Goal: Browse casually: Explore the website without a specific task or goal

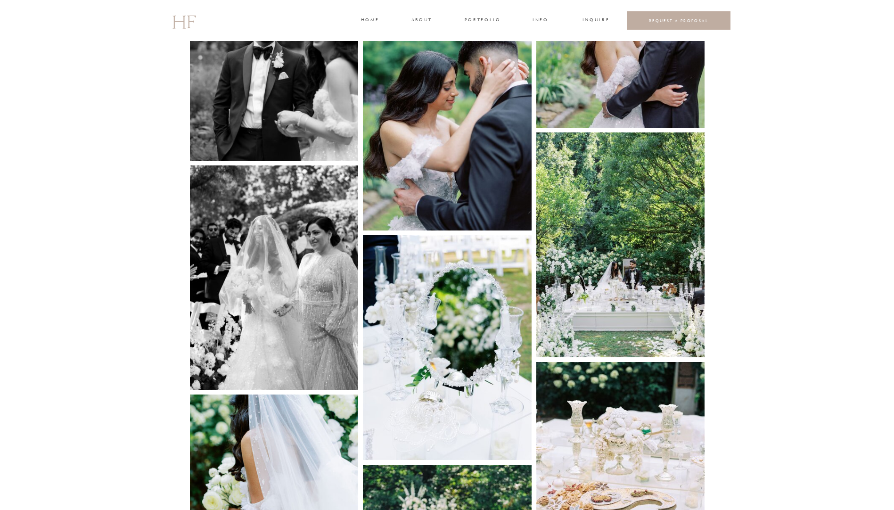
scroll to position [2073, 0]
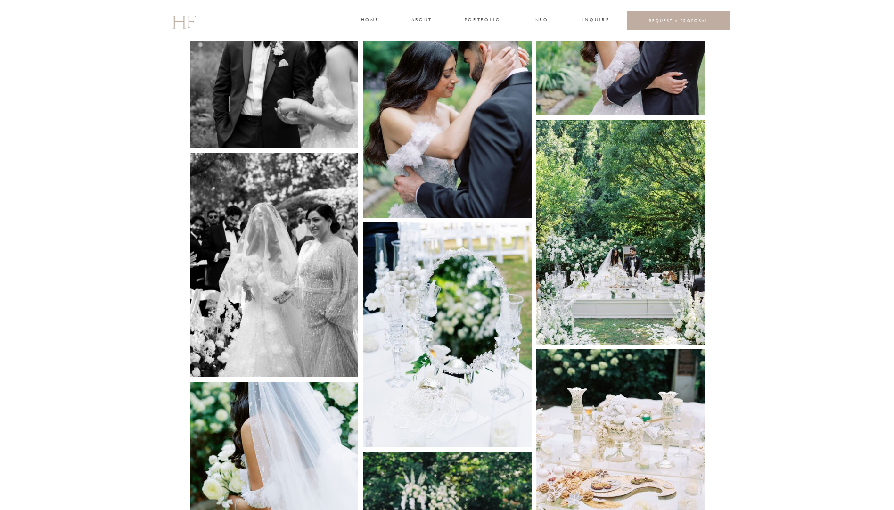
click at [622, 306] on img at bounding box center [620, 232] width 169 height 225
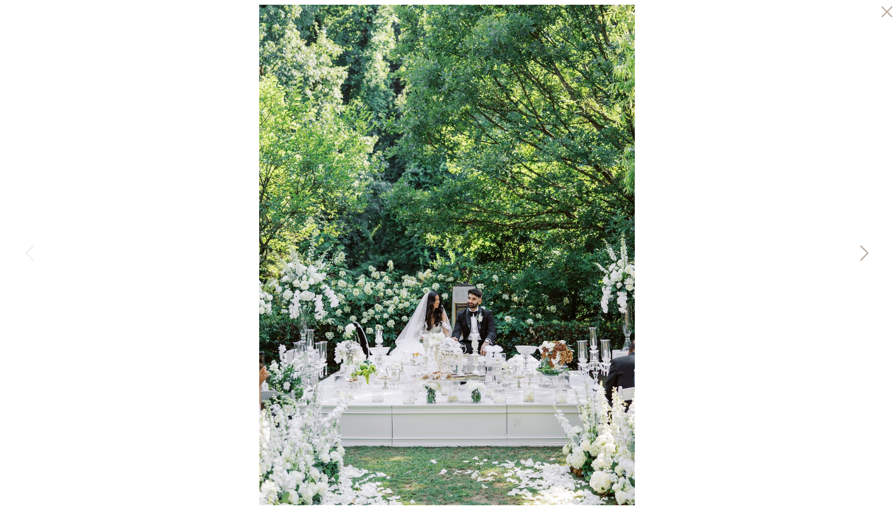
scroll to position [2308, 0]
click at [865, 255] on icon at bounding box center [864, 253] width 8 height 16
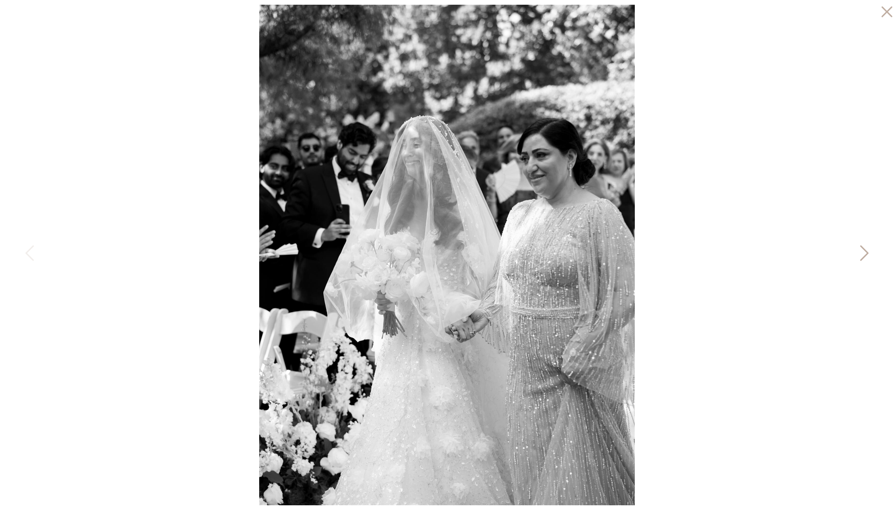
click at [865, 255] on icon at bounding box center [864, 253] width 8 height 16
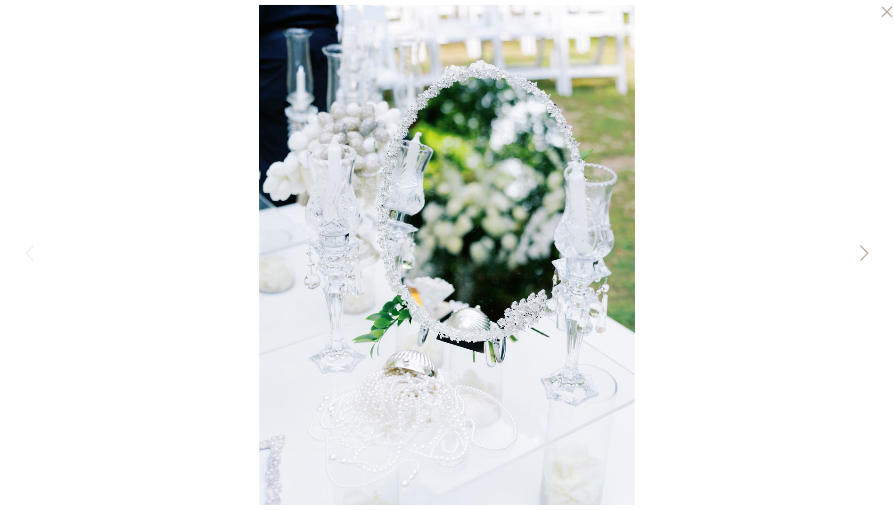
click at [865, 255] on icon at bounding box center [864, 253] width 8 height 16
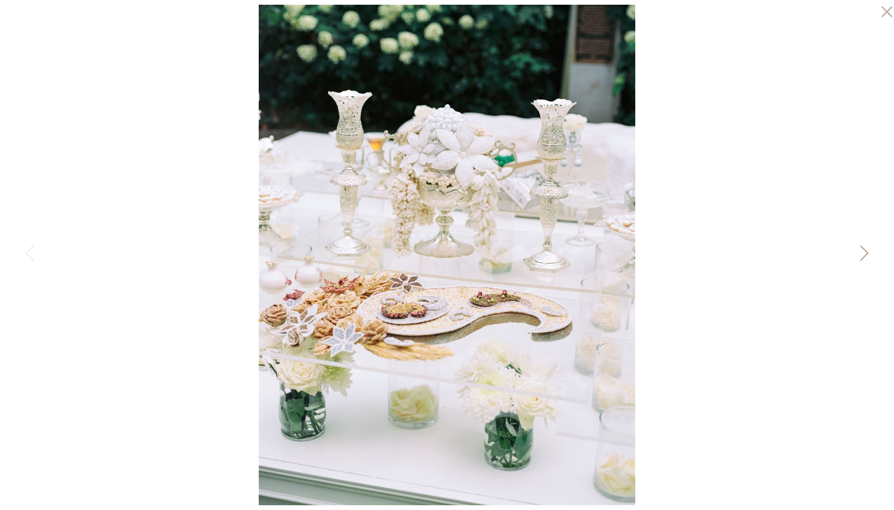
click at [865, 255] on icon at bounding box center [864, 253] width 8 height 16
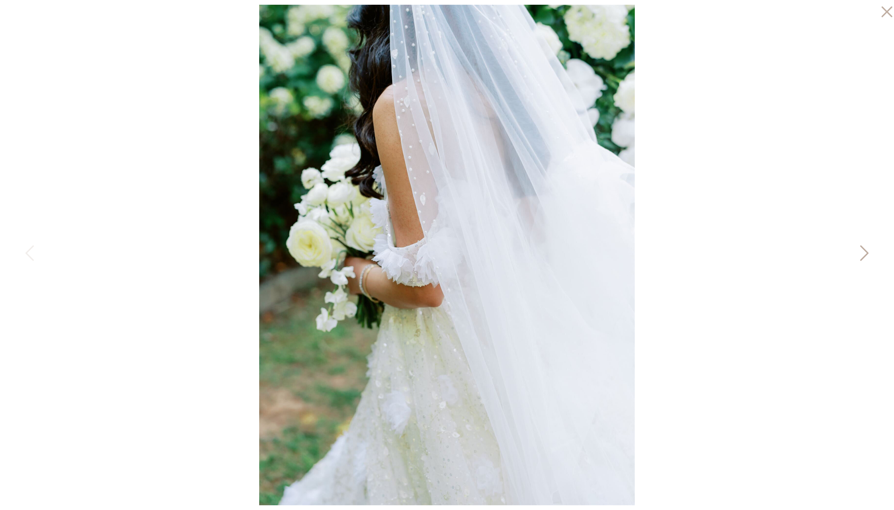
click at [865, 255] on icon at bounding box center [864, 253] width 8 height 16
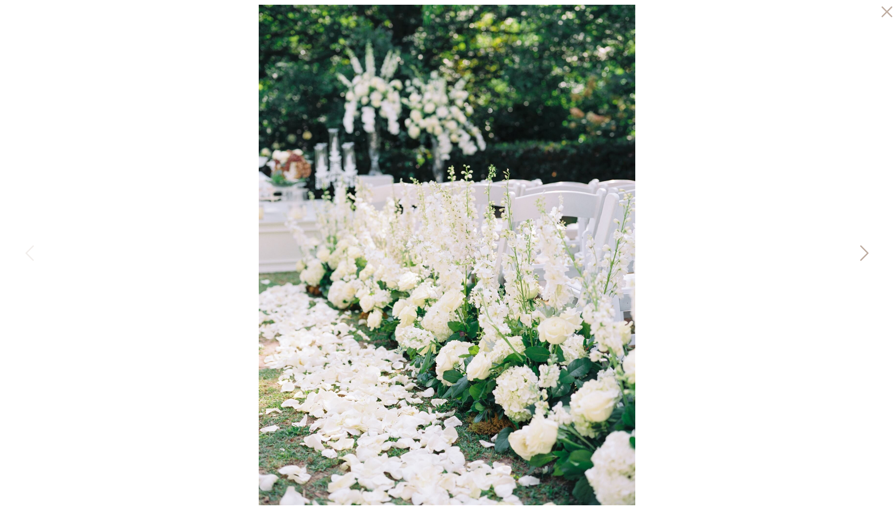
click at [871, 258] on icon at bounding box center [863, 255] width 24 height 28
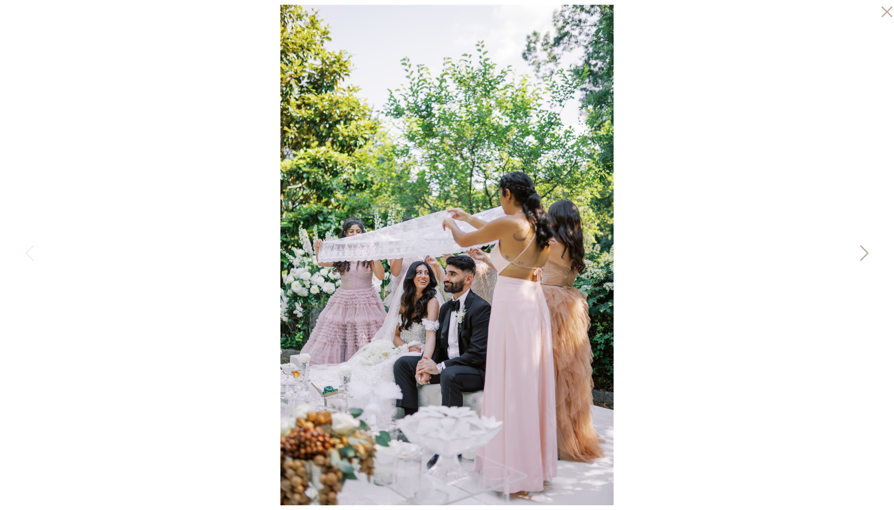
click at [867, 256] on icon at bounding box center [863, 255] width 24 height 28
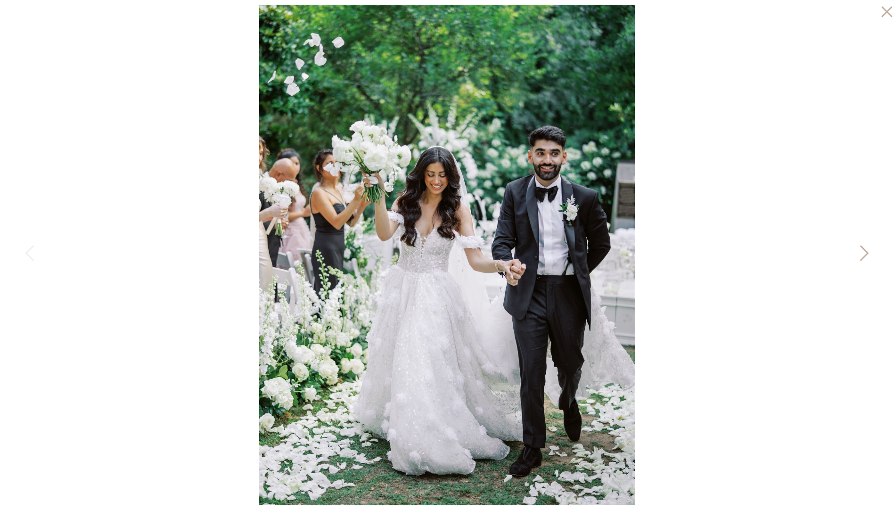
click at [867, 256] on icon at bounding box center [863, 255] width 24 height 28
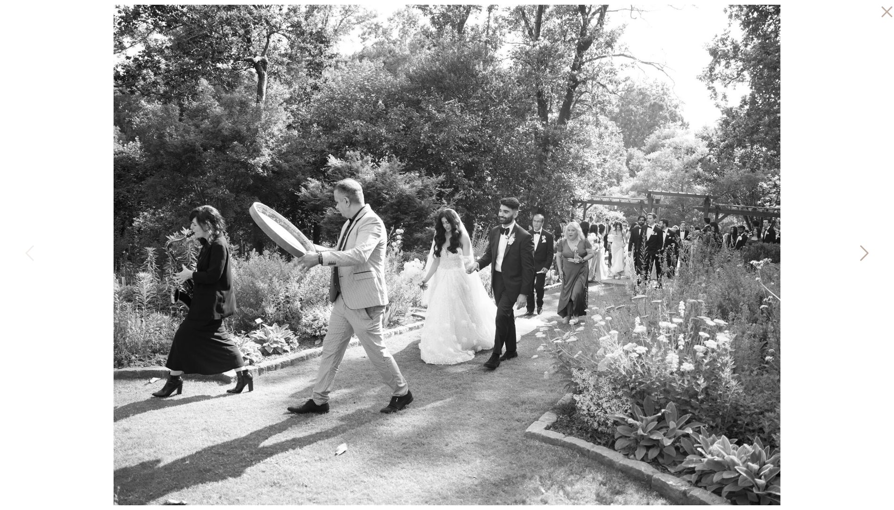
click at [867, 256] on icon at bounding box center [863, 255] width 24 height 28
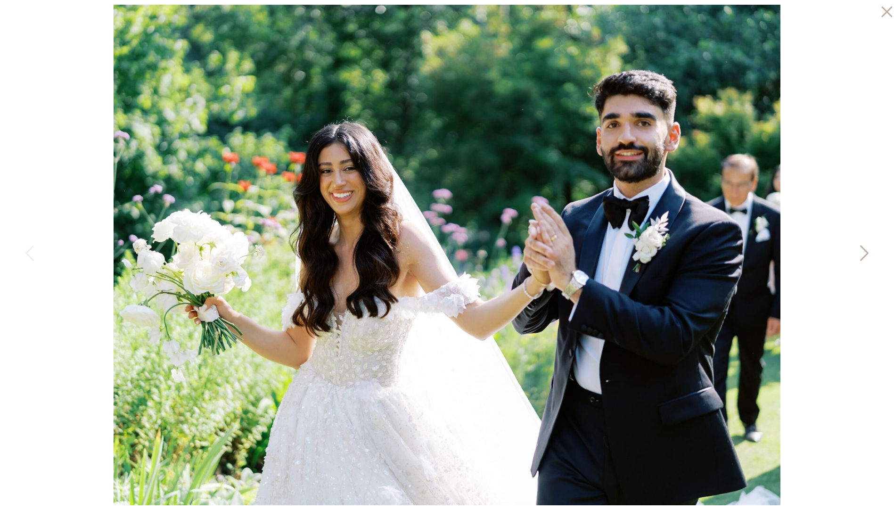
click at [867, 256] on icon at bounding box center [863, 255] width 24 height 28
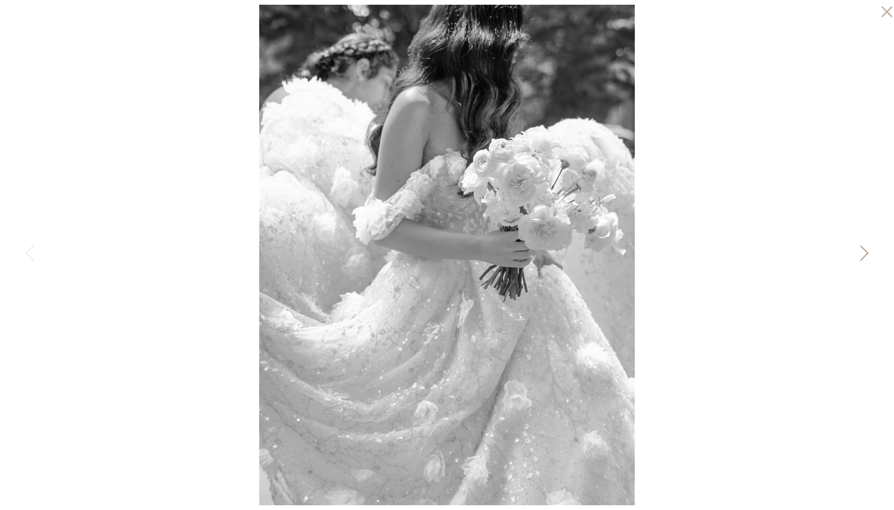
click at [867, 256] on icon at bounding box center [863, 255] width 24 height 28
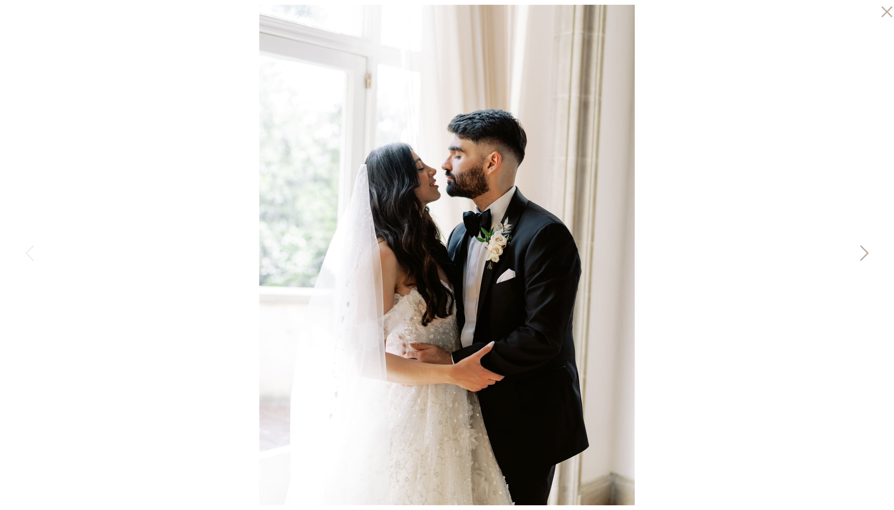
click at [867, 256] on icon at bounding box center [863, 255] width 24 height 28
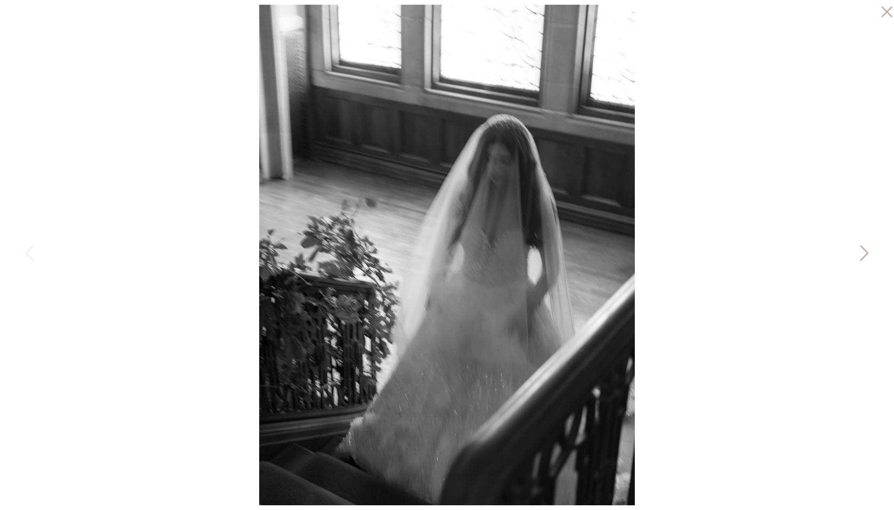
click at [867, 256] on icon at bounding box center [863, 255] width 24 height 28
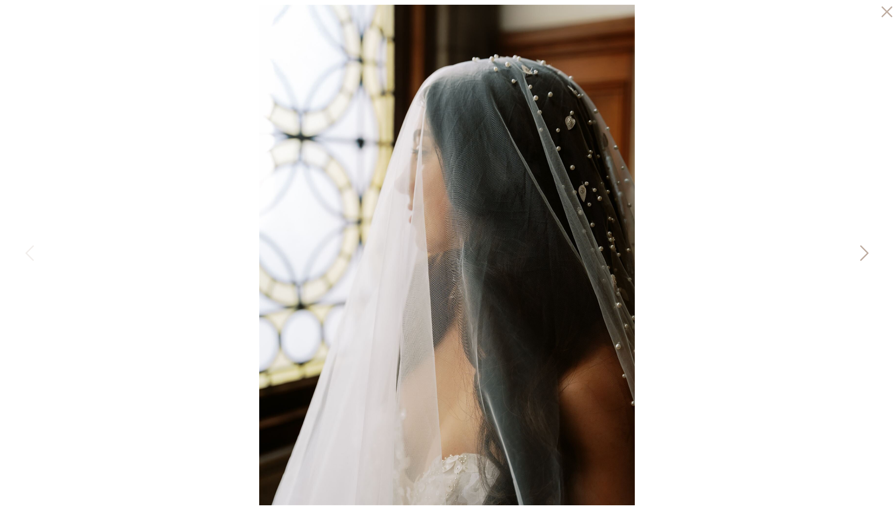
click at [867, 256] on icon at bounding box center [863, 255] width 24 height 28
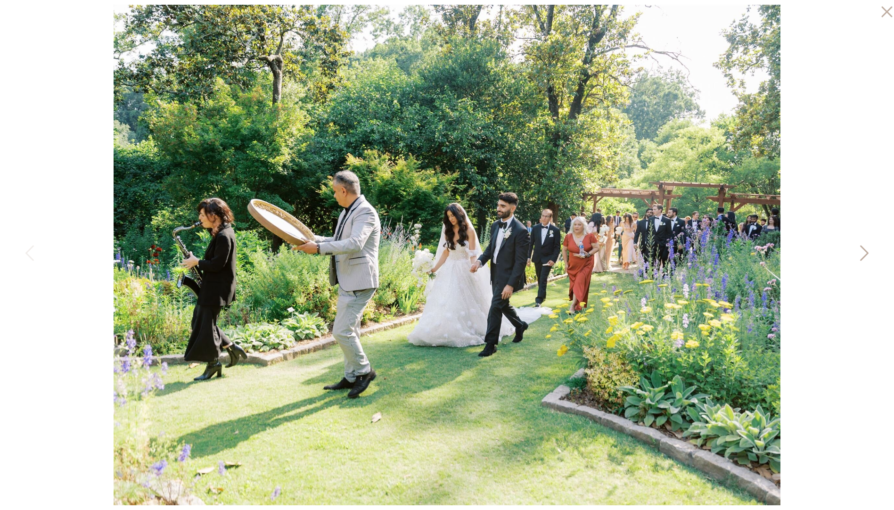
click at [867, 256] on icon at bounding box center [863, 255] width 24 height 28
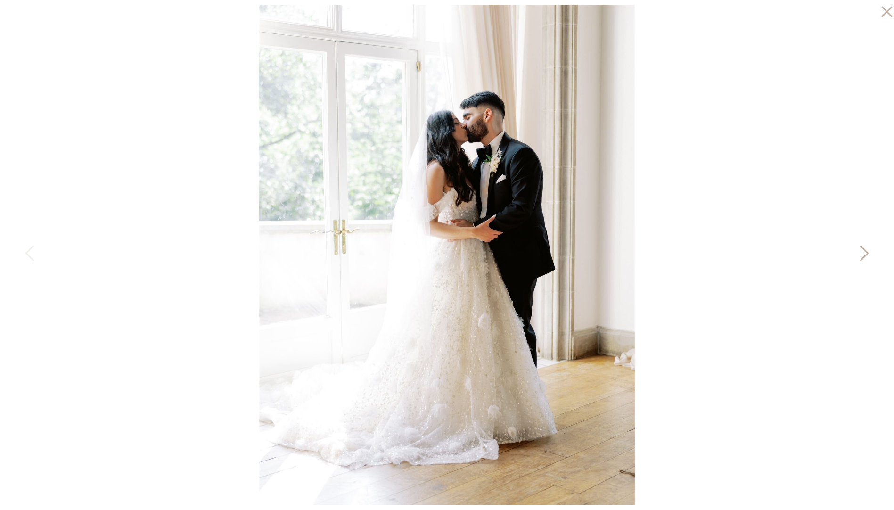
click at [867, 256] on icon at bounding box center [863, 255] width 24 height 28
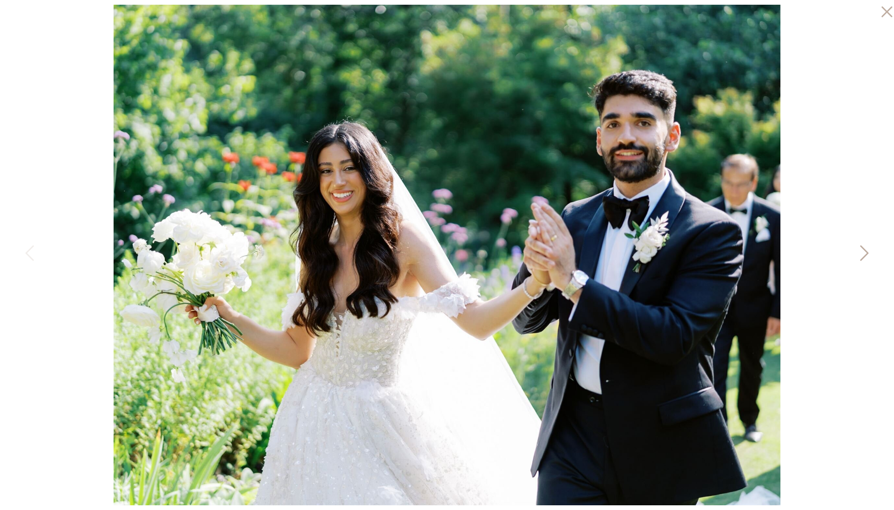
click at [867, 256] on icon at bounding box center [863, 255] width 24 height 28
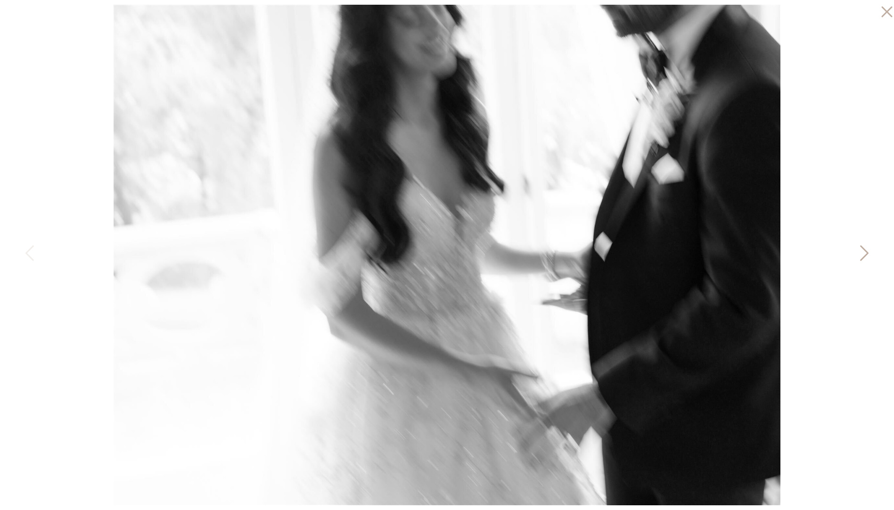
click at [867, 256] on icon at bounding box center [863, 255] width 24 height 28
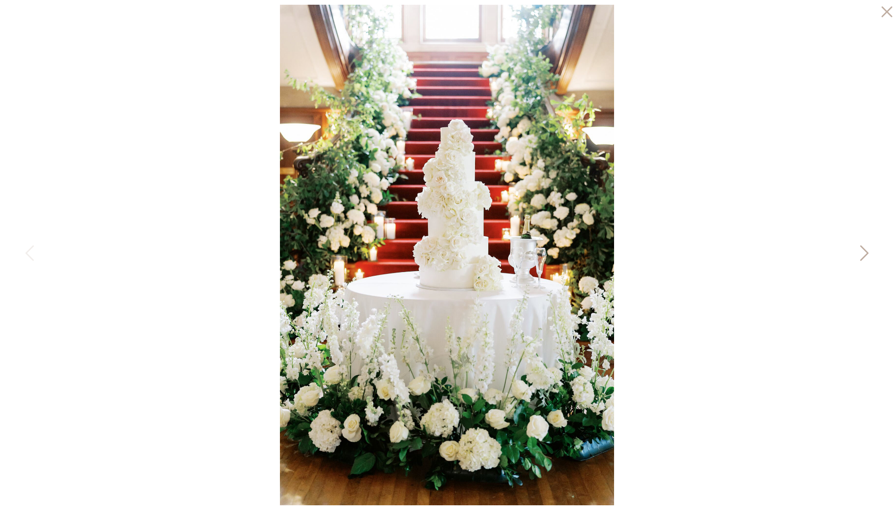
click at [863, 253] on icon at bounding box center [863, 255] width 24 height 28
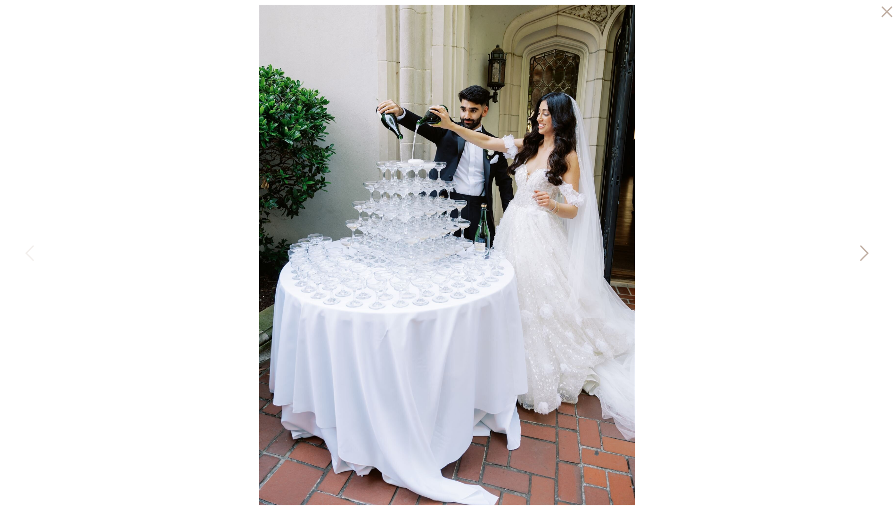
click at [863, 253] on icon at bounding box center [863, 255] width 24 height 28
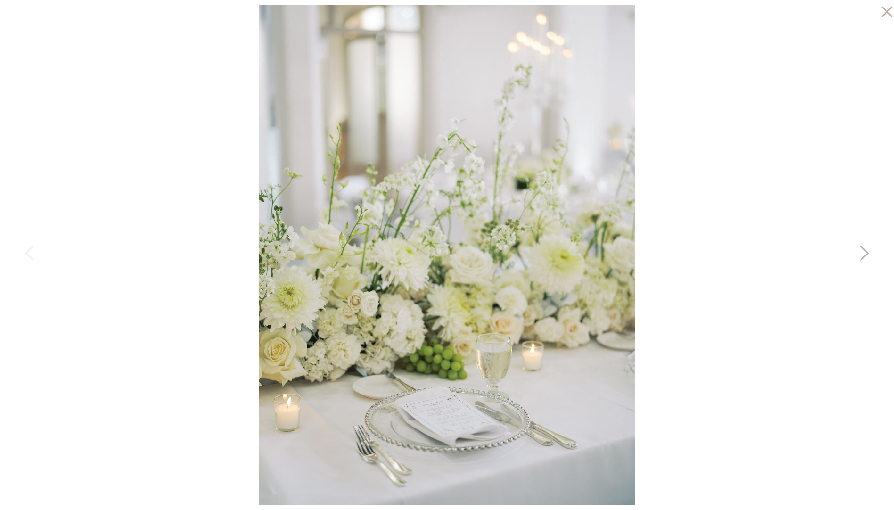
click at [863, 253] on icon at bounding box center [863, 255] width 24 height 28
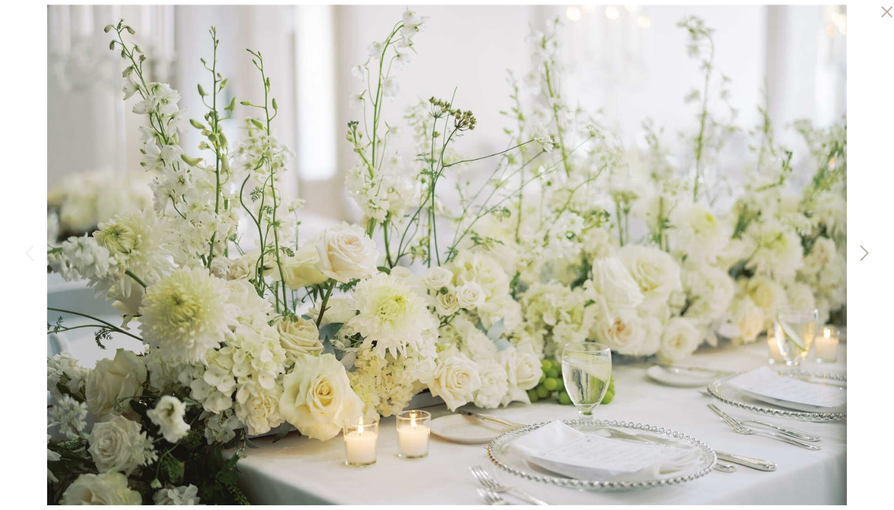
click at [863, 253] on icon at bounding box center [863, 255] width 24 height 28
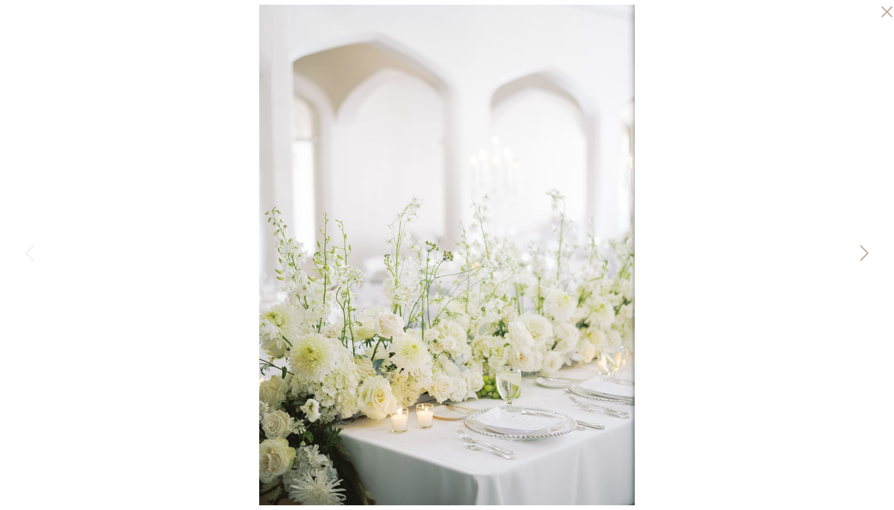
click at [863, 253] on icon at bounding box center [863, 255] width 24 height 28
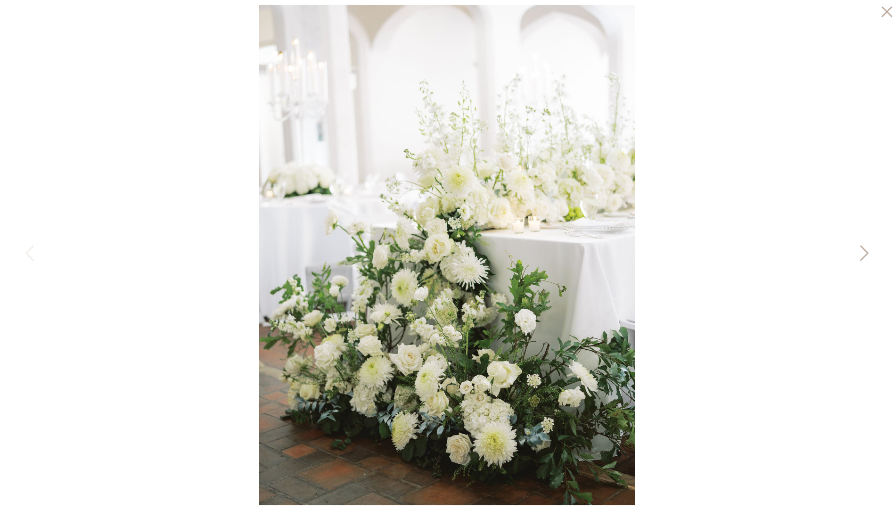
click at [863, 253] on icon at bounding box center [863, 255] width 24 height 28
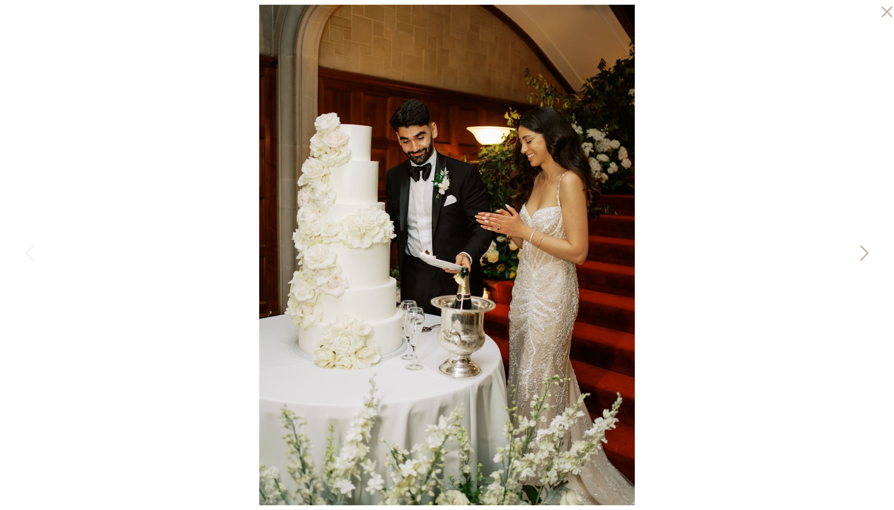
click at [863, 253] on icon at bounding box center [863, 255] width 24 height 28
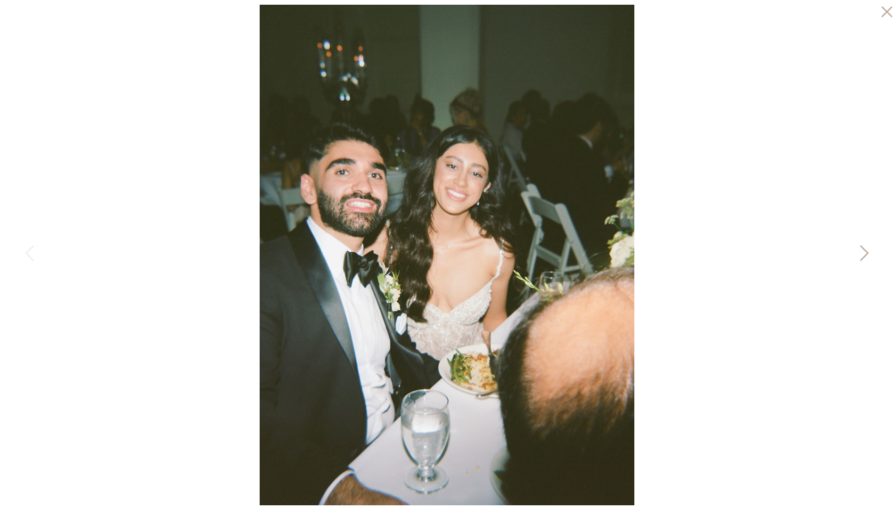
click at [863, 253] on icon at bounding box center [863, 255] width 24 height 28
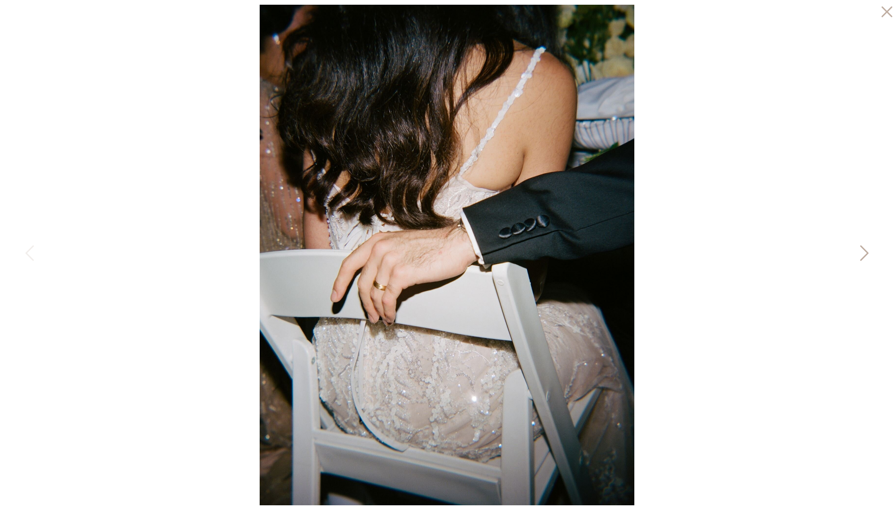
click at [863, 253] on icon at bounding box center [863, 255] width 24 height 28
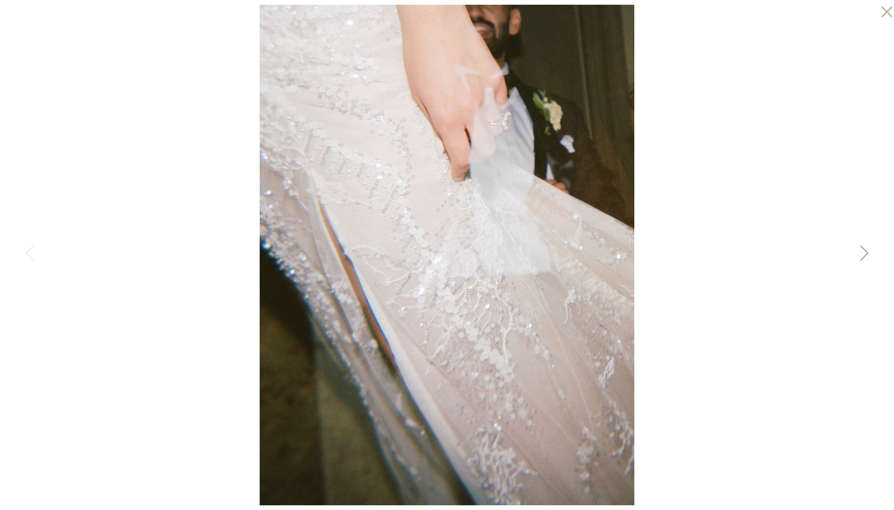
click at [863, 253] on icon at bounding box center [863, 255] width 24 height 28
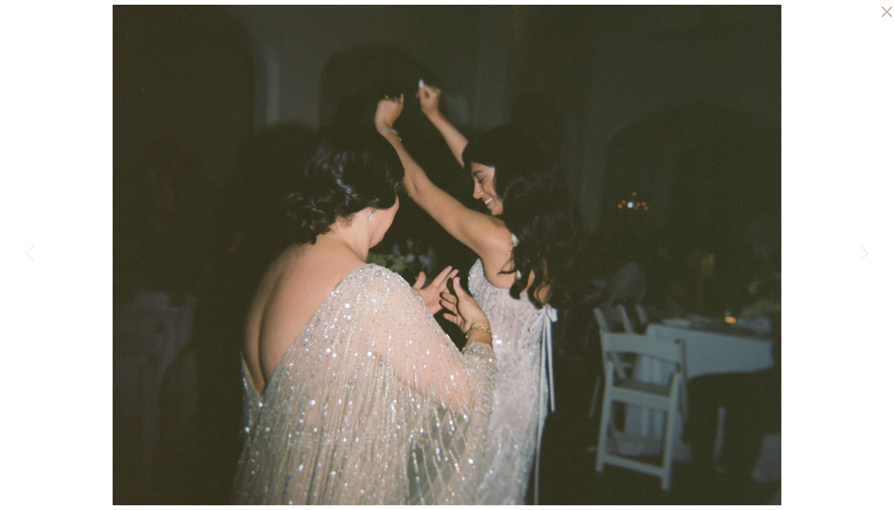
click at [892, 10] on icon at bounding box center [884, 9] width 19 height 19
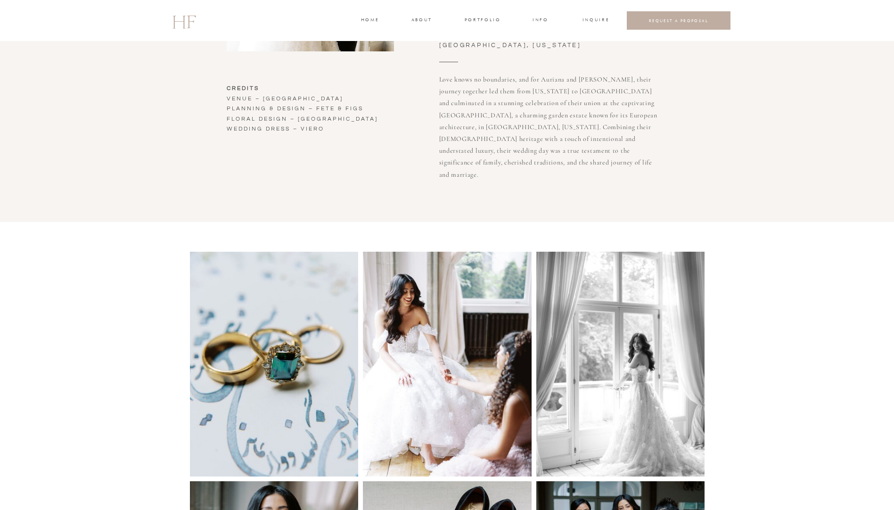
scroll to position [0, 0]
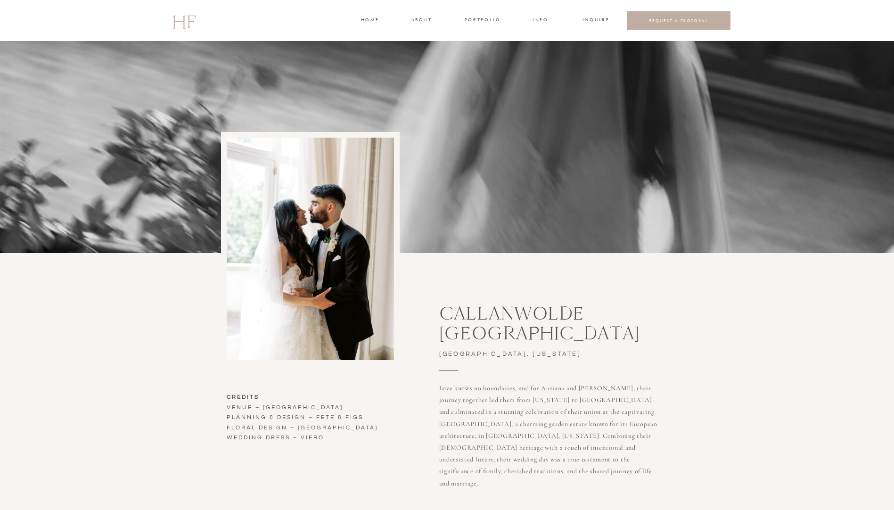
click at [764, 23] on div at bounding box center [447, 20] width 894 height 41
